Goal: Find specific page/section: Find specific page/section

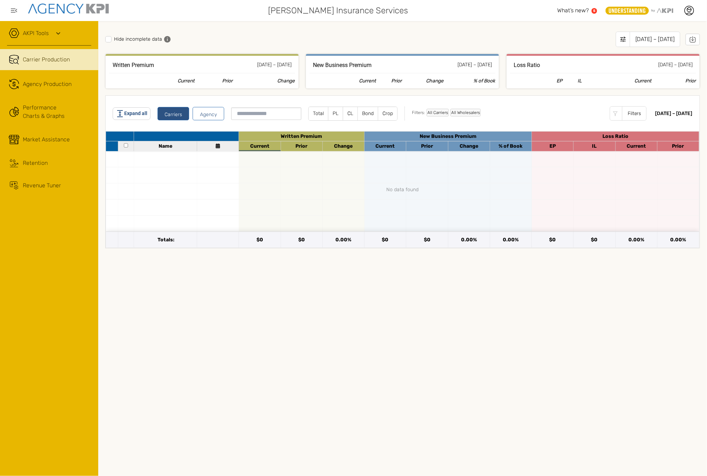
click at [706, 224] on div "Hide incomplete data Jan 2025 – Jul 2025 Written Premium Jan 2025 – Jul 2025 Cu…" at bounding box center [402, 248] width 609 height 455
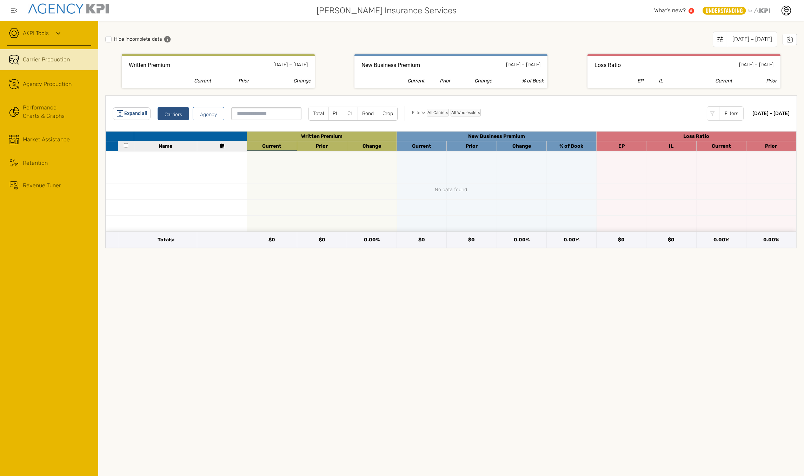
click at [32, 184] on div "Revenue Tuner" at bounding box center [42, 185] width 38 height 8
